Goal: Task Accomplishment & Management: Manage account settings

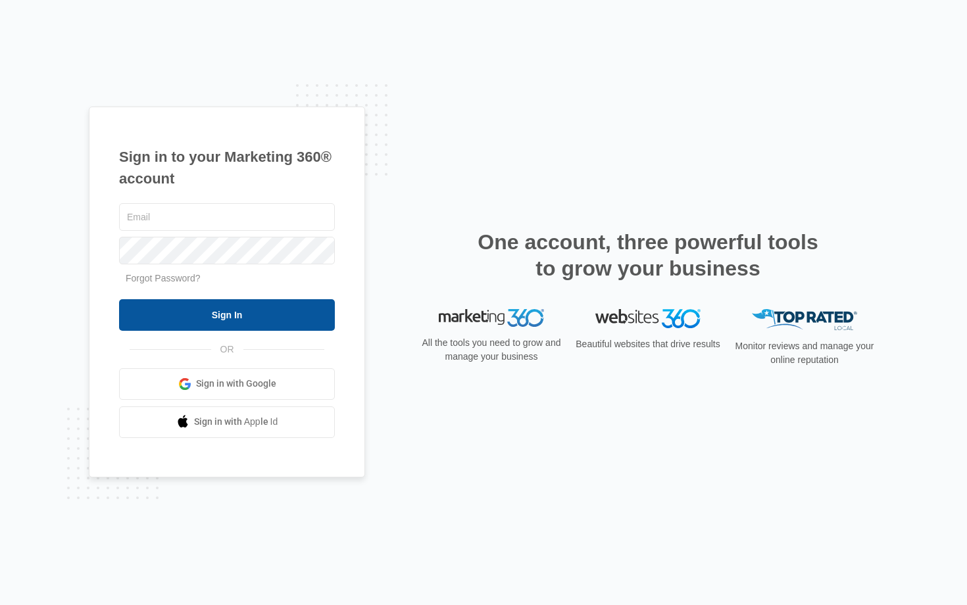
type input "[EMAIL_ADDRESS][DOMAIN_NAME]"
click at [183, 309] on input "Sign In" at bounding box center [227, 315] width 216 height 32
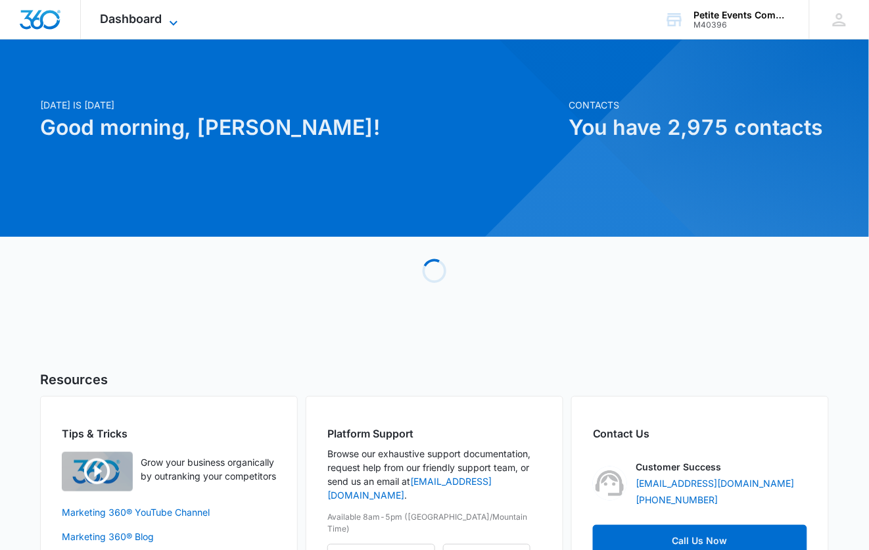
click at [168, 20] on icon at bounding box center [174, 23] width 16 height 16
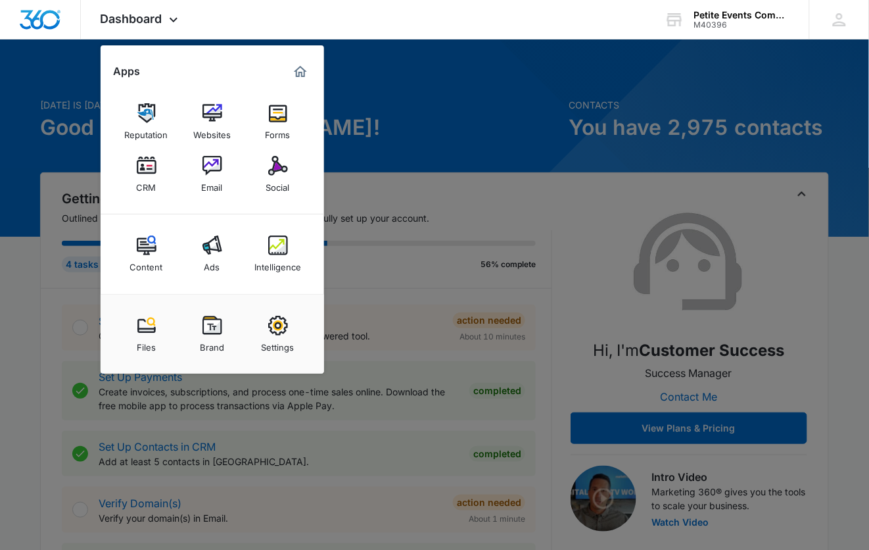
click at [205, 174] on img at bounding box center [213, 166] width 20 height 20
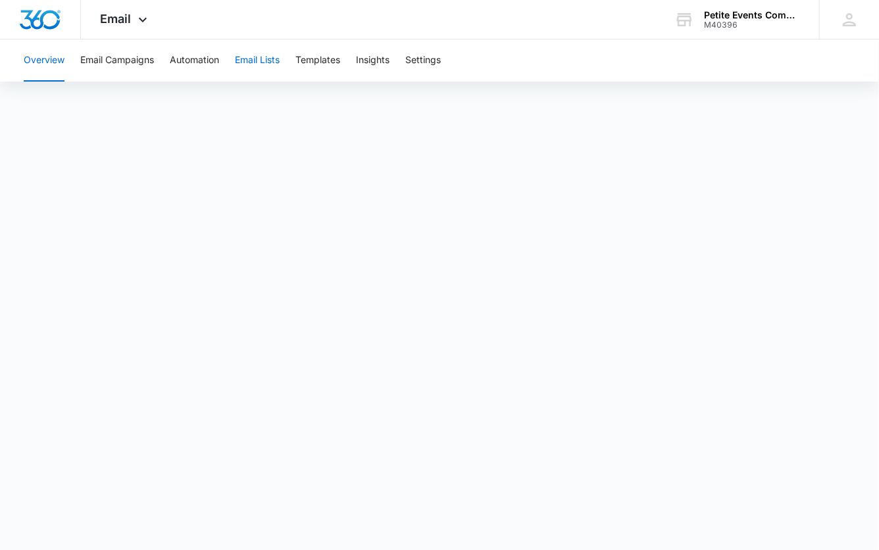
click at [245, 59] on button "Email Lists" at bounding box center [257, 60] width 45 height 42
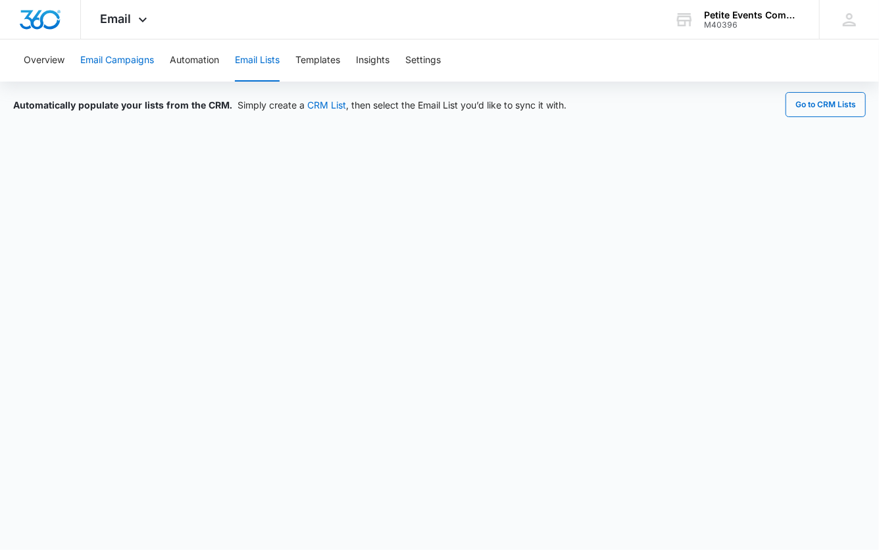
click at [129, 66] on button "Email Campaigns" at bounding box center [117, 60] width 74 height 42
